Goal: Complete application form

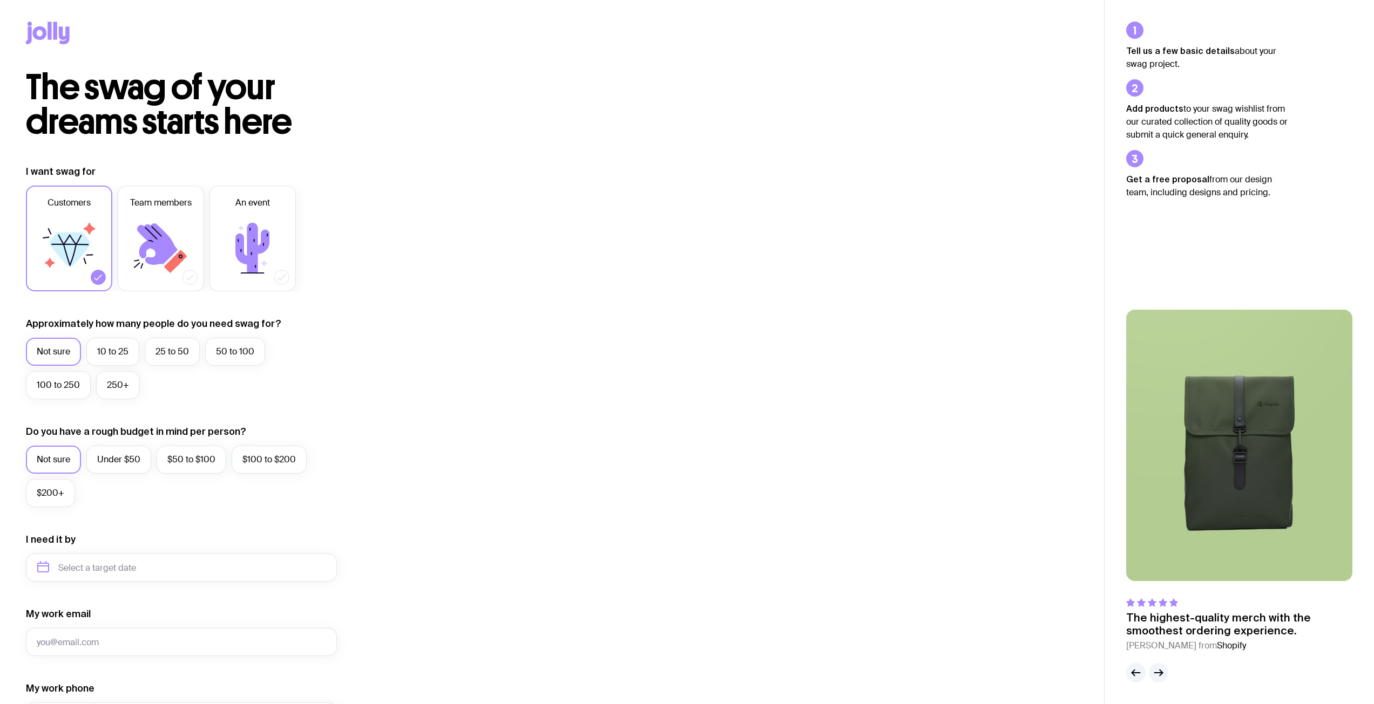
click at [247, 234] on icon at bounding box center [252, 248] width 65 height 65
click at [0, 0] on input "An event" at bounding box center [0, 0] width 0 height 0
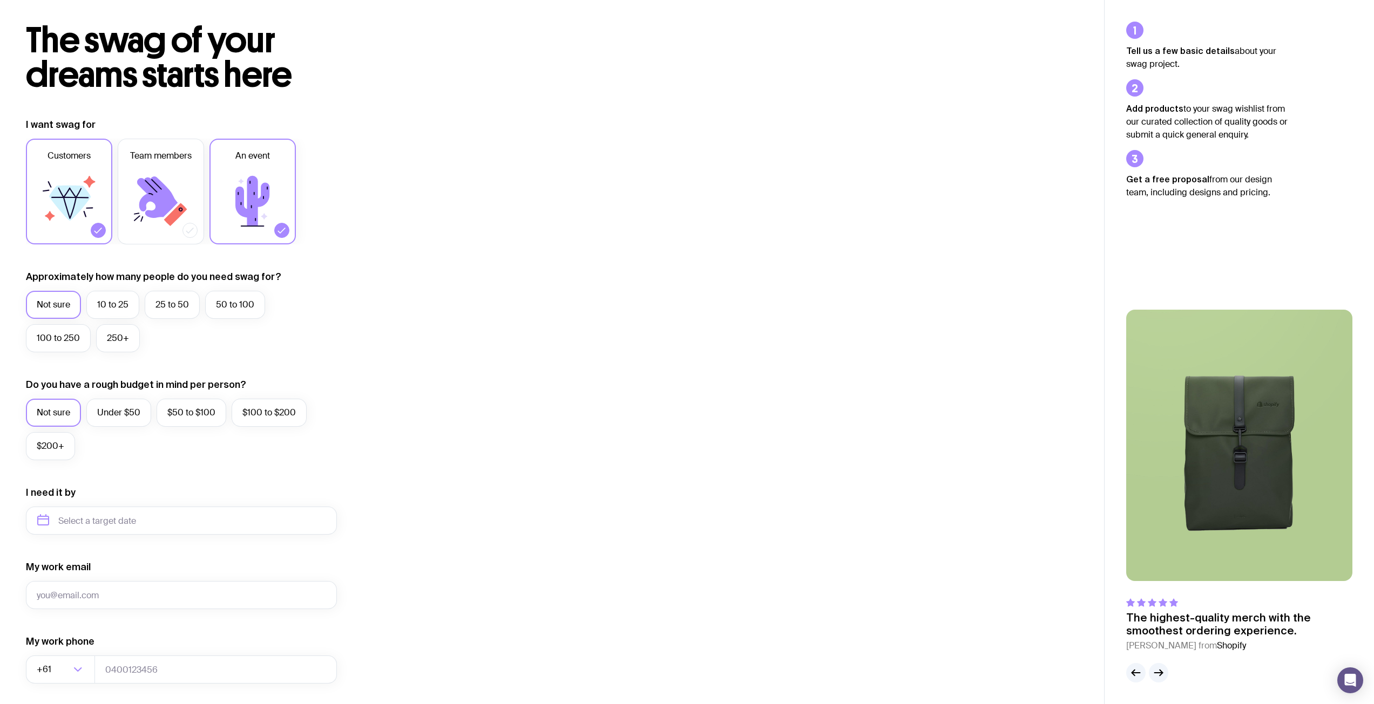
scroll to position [162, 0]
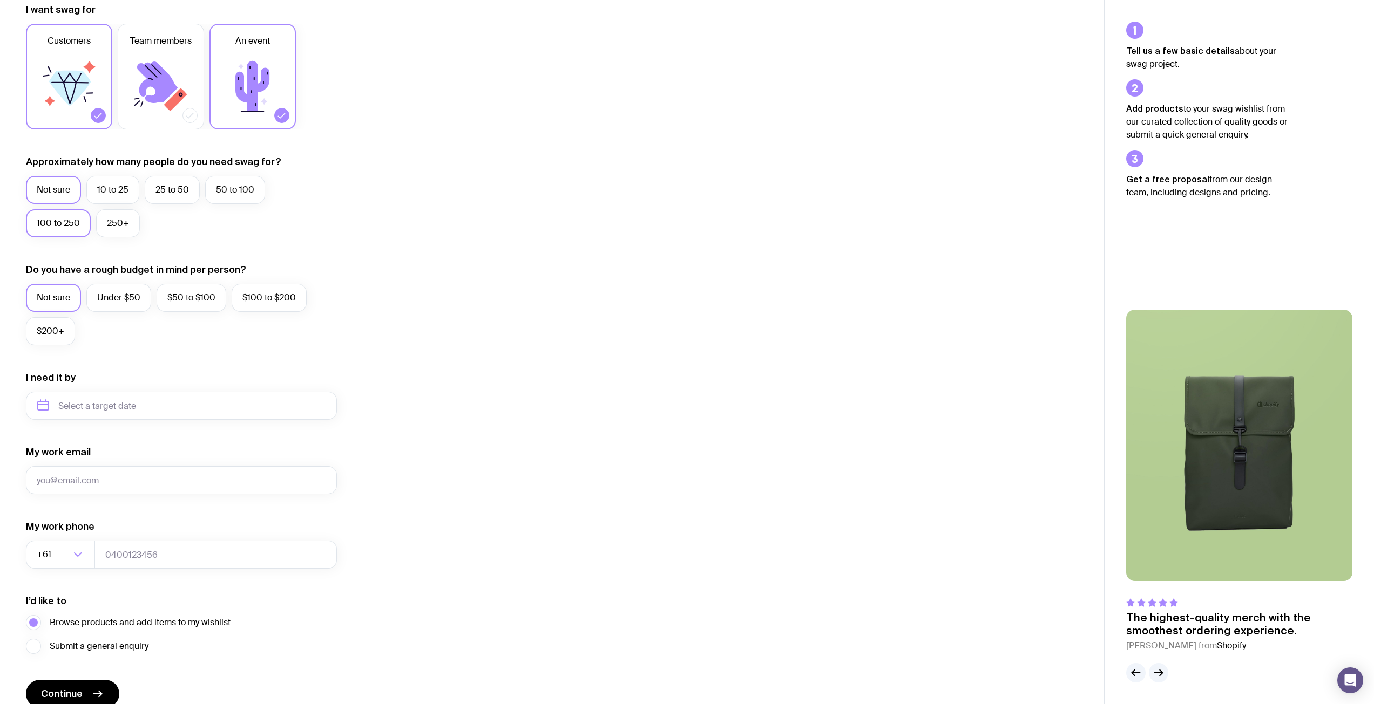
click at [39, 222] on label "100 to 250" at bounding box center [58, 223] width 65 height 28
click at [0, 0] on input "100 to 250" at bounding box center [0, 0] width 0 height 0
click at [96, 296] on label "Under $50" at bounding box center [118, 298] width 65 height 28
click at [0, 0] on input "Under $50" at bounding box center [0, 0] width 0 height 0
click at [71, 409] on input "text" at bounding box center [181, 406] width 311 height 28
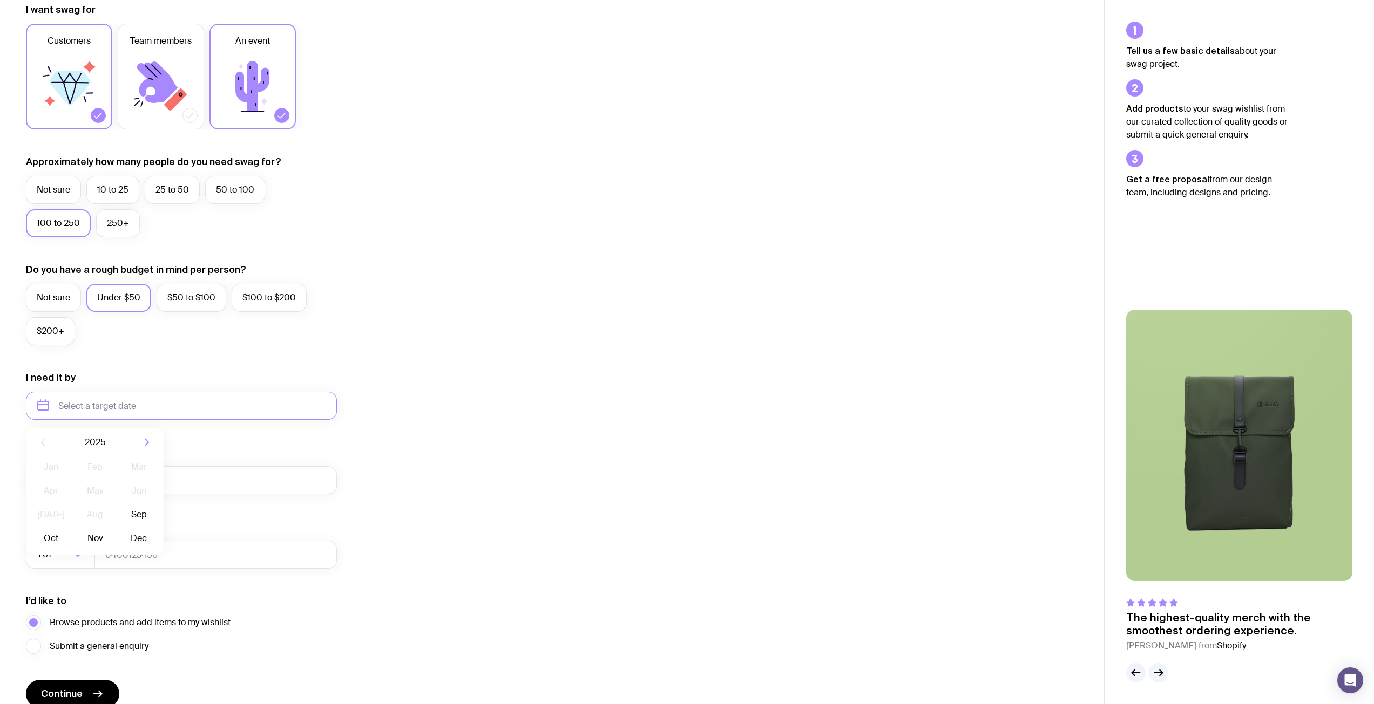
click at [481, 325] on div "I want swag for Customers Team members An event Approximately how many people d…" at bounding box center [552, 355] width 1052 height 705
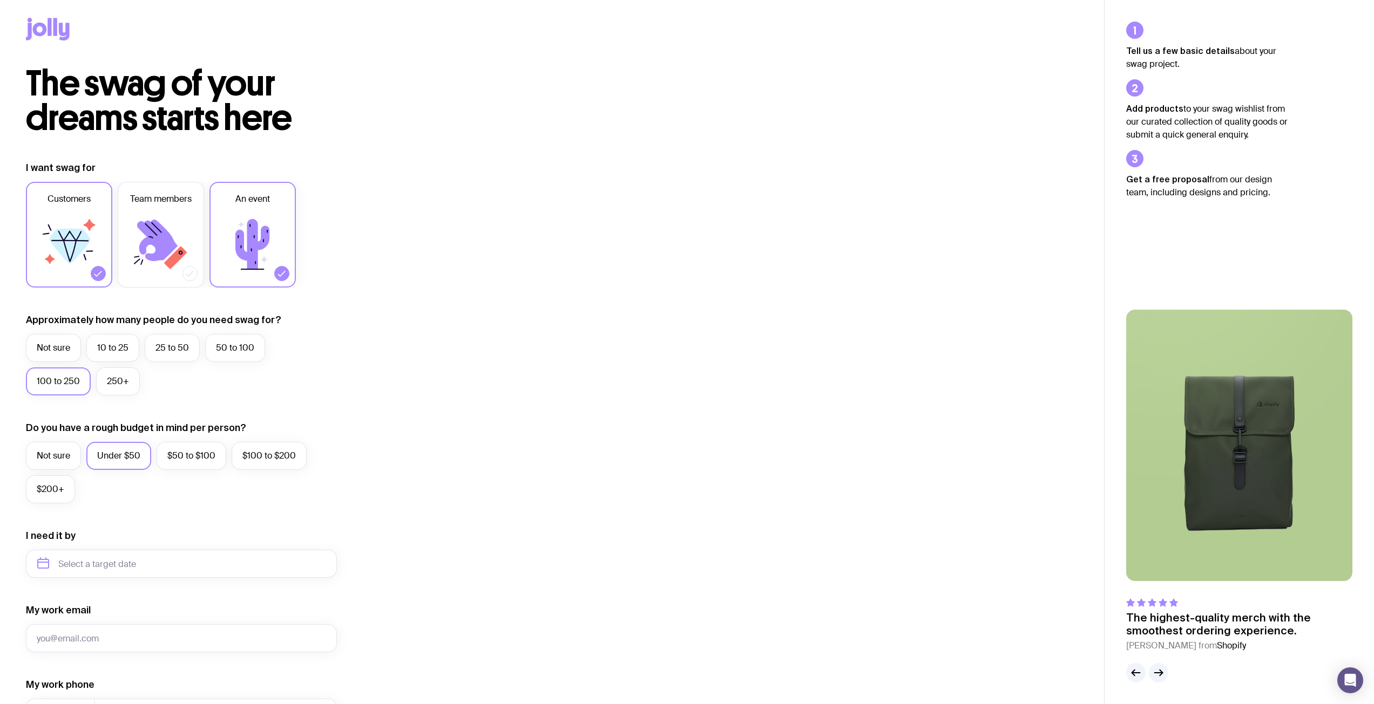
scroll to position [0, 0]
